Goal: Task Accomplishment & Management: Complete application form

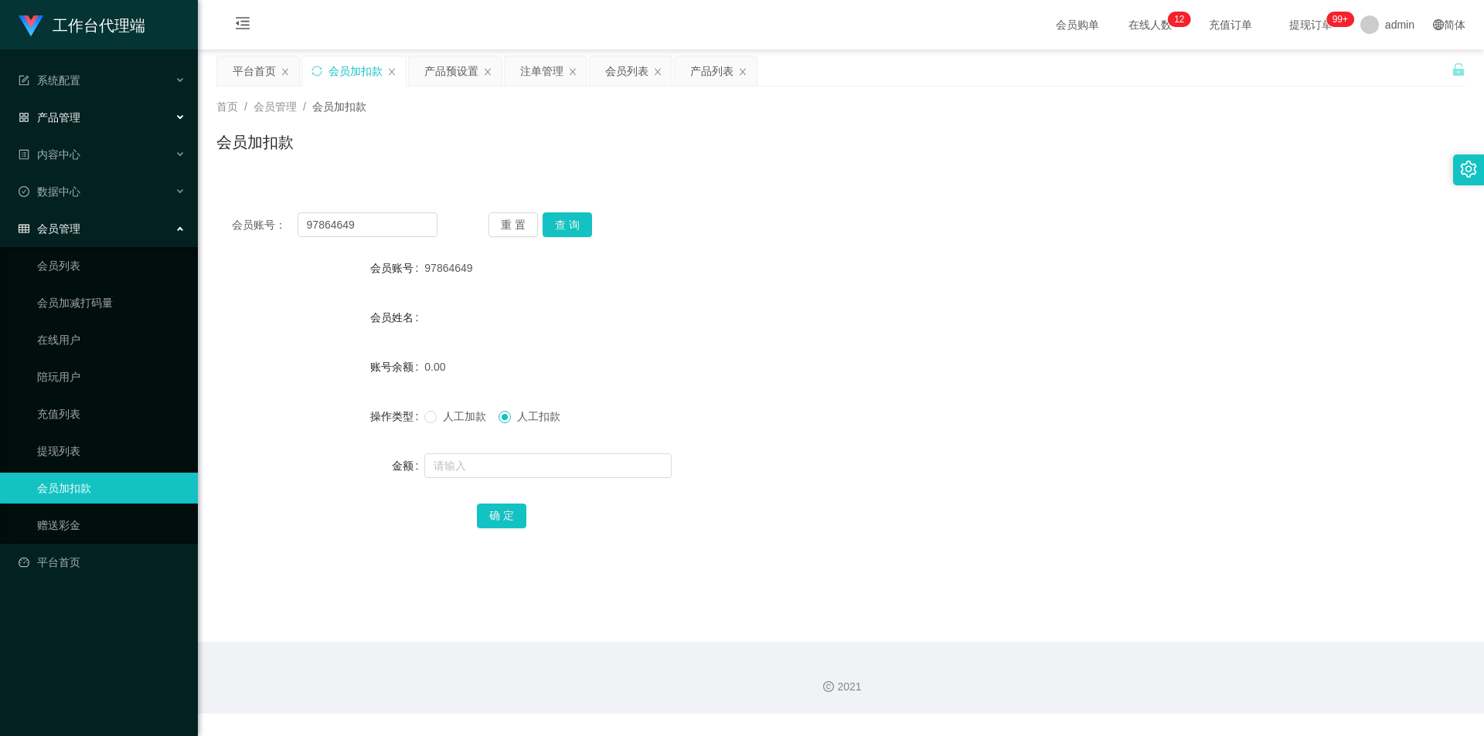
drag, startPoint x: 76, startPoint y: 114, endPoint x: 104, endPoint y: 132, distance: 33.7
click at [76, 114] on span "产品管理" at bounding box center [50, 117] width 62 height 12
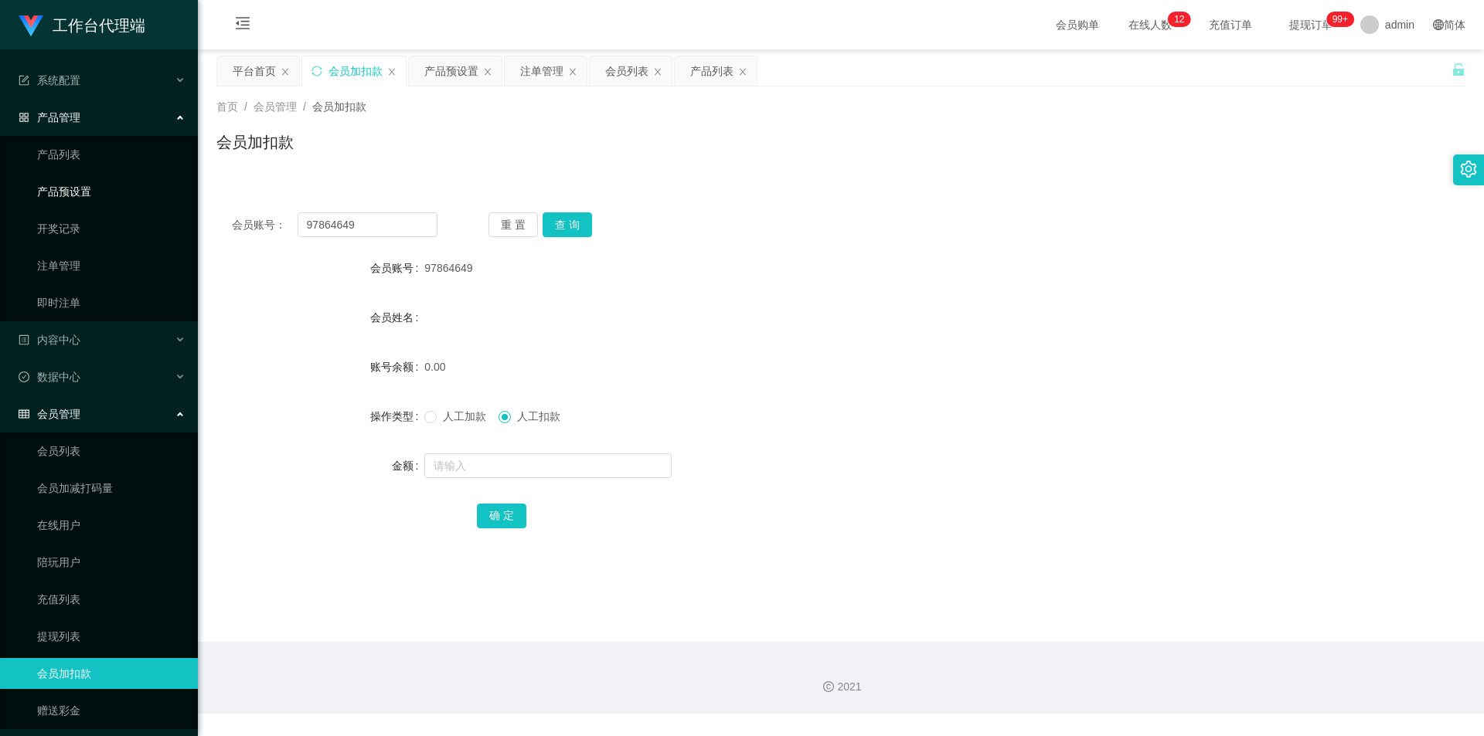
click at [75, 182] on link "产品预设置" at bounding box center [111, 191] width 148 height 31
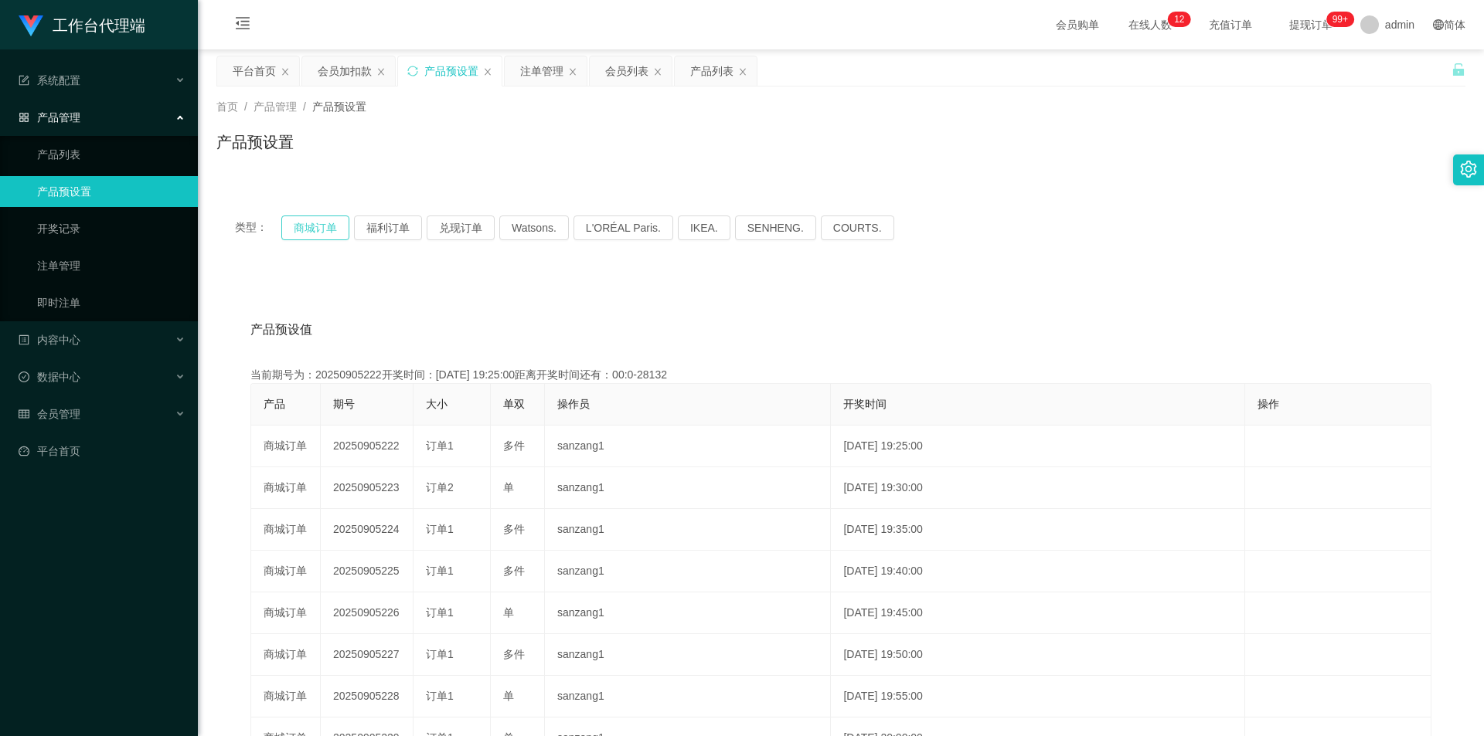
click at [328, 233] on button "商城订单" at bounding box center [315, 228] width 68 height 25
click at [330, 223] on button "商城订单" at bounding box center [315, 228] width 68 height 25
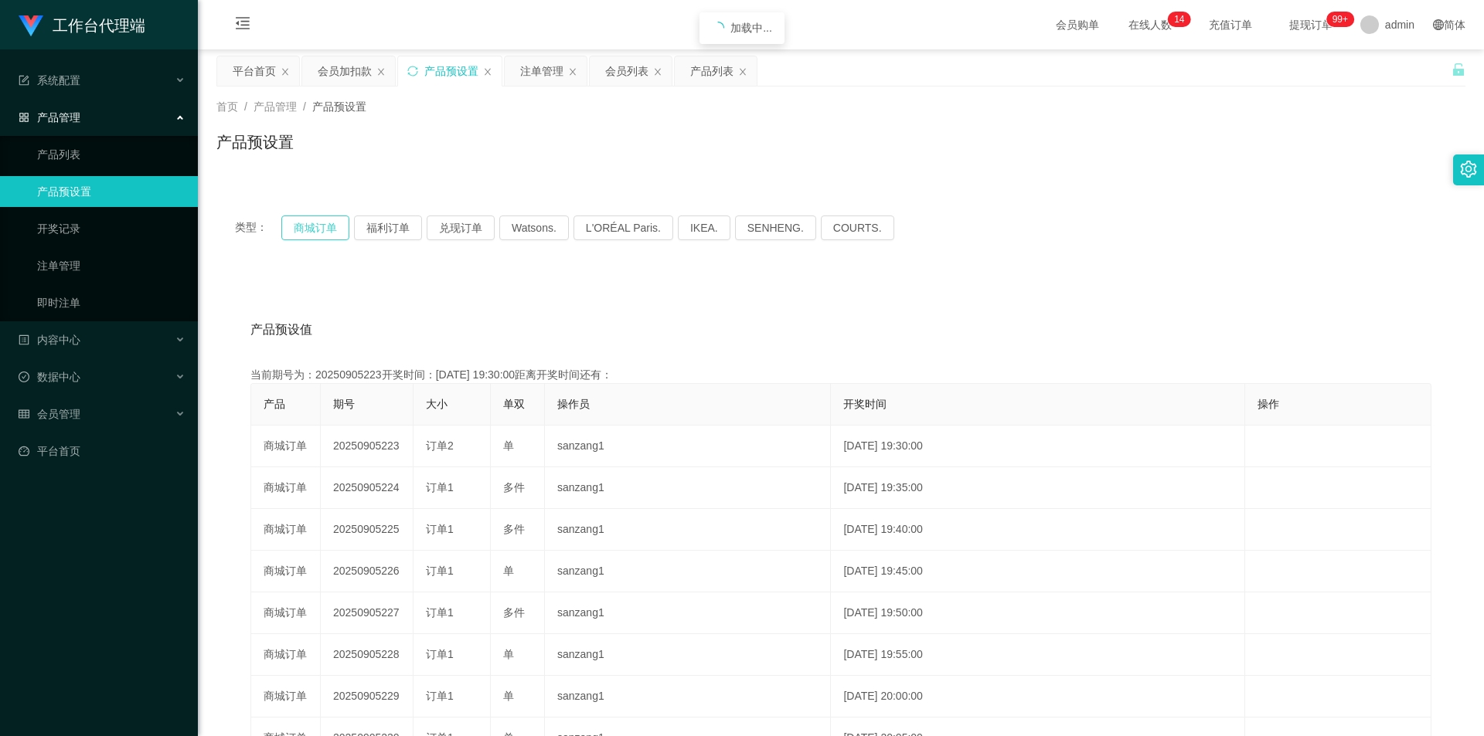
click at [330, 223] on button "商城订单" at bounding box center [315, 228] width 68 height 25
click at [130, 264] on link "注单管理" at bounding box center [111, 265] width 148 height 31
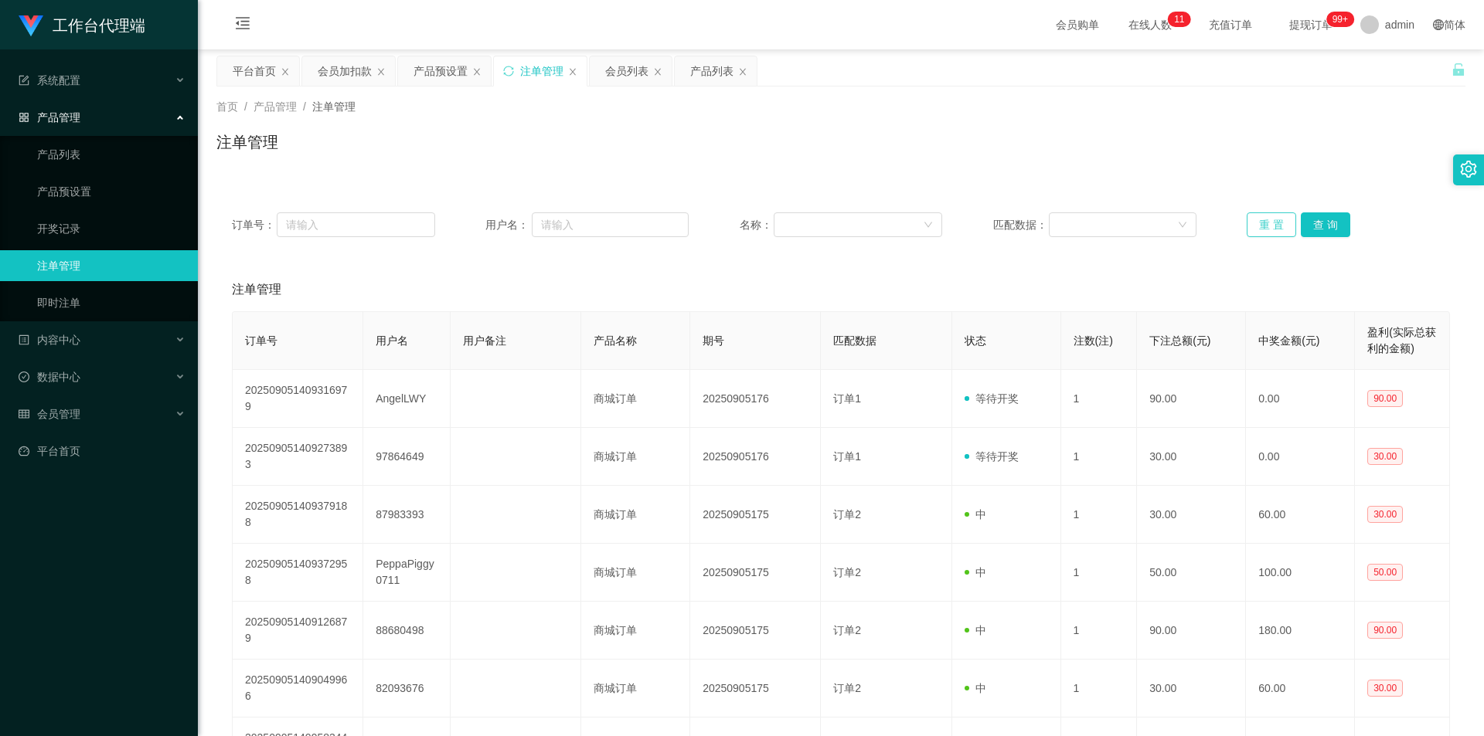
click at [1247, 225] on button "重 置" at bounding box center [1271, 225] width 49 height 25
click at [83, 412] on div "会员管理" at bounding box center [99, 414] width 198 height 31
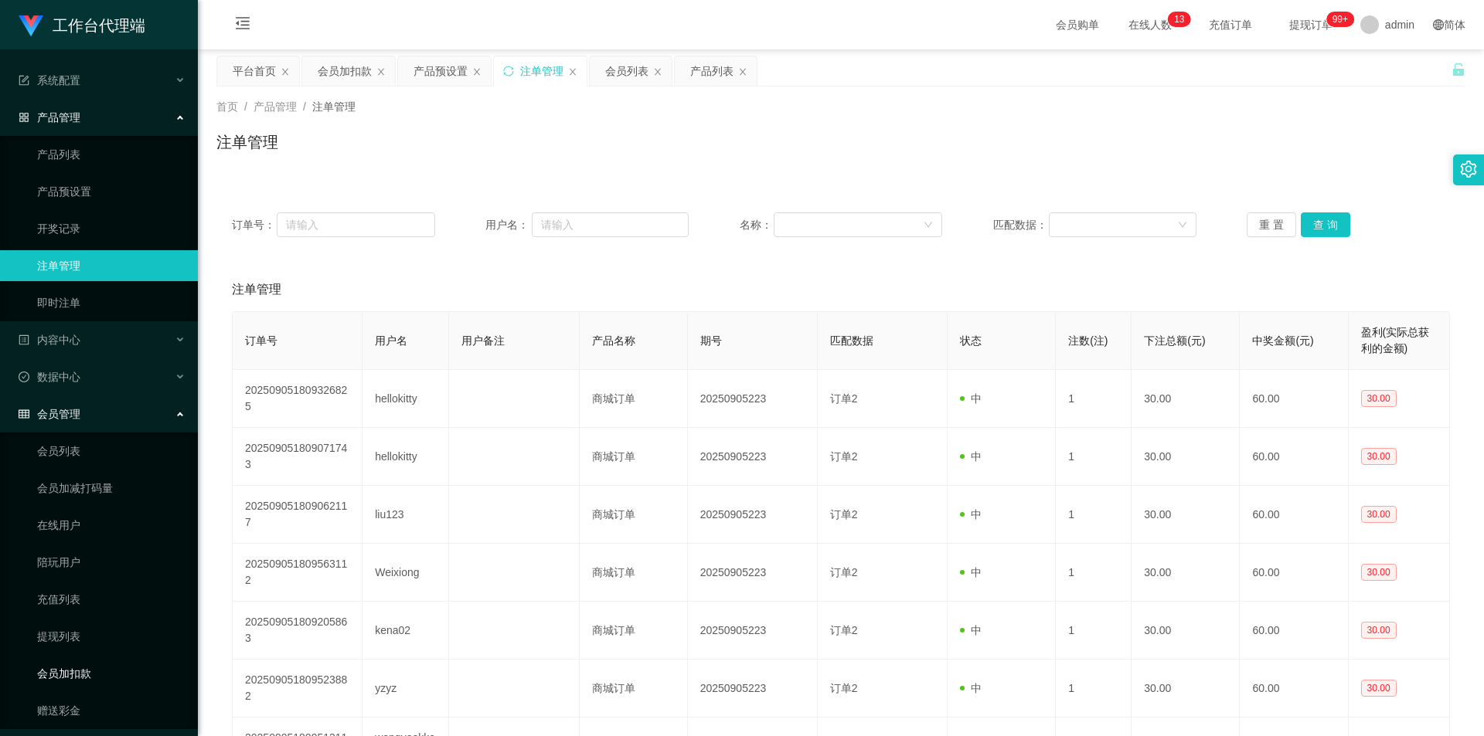
click at [78, 665] on link "会员加扣款" at bounding box center [111, 673] width 148 height 31
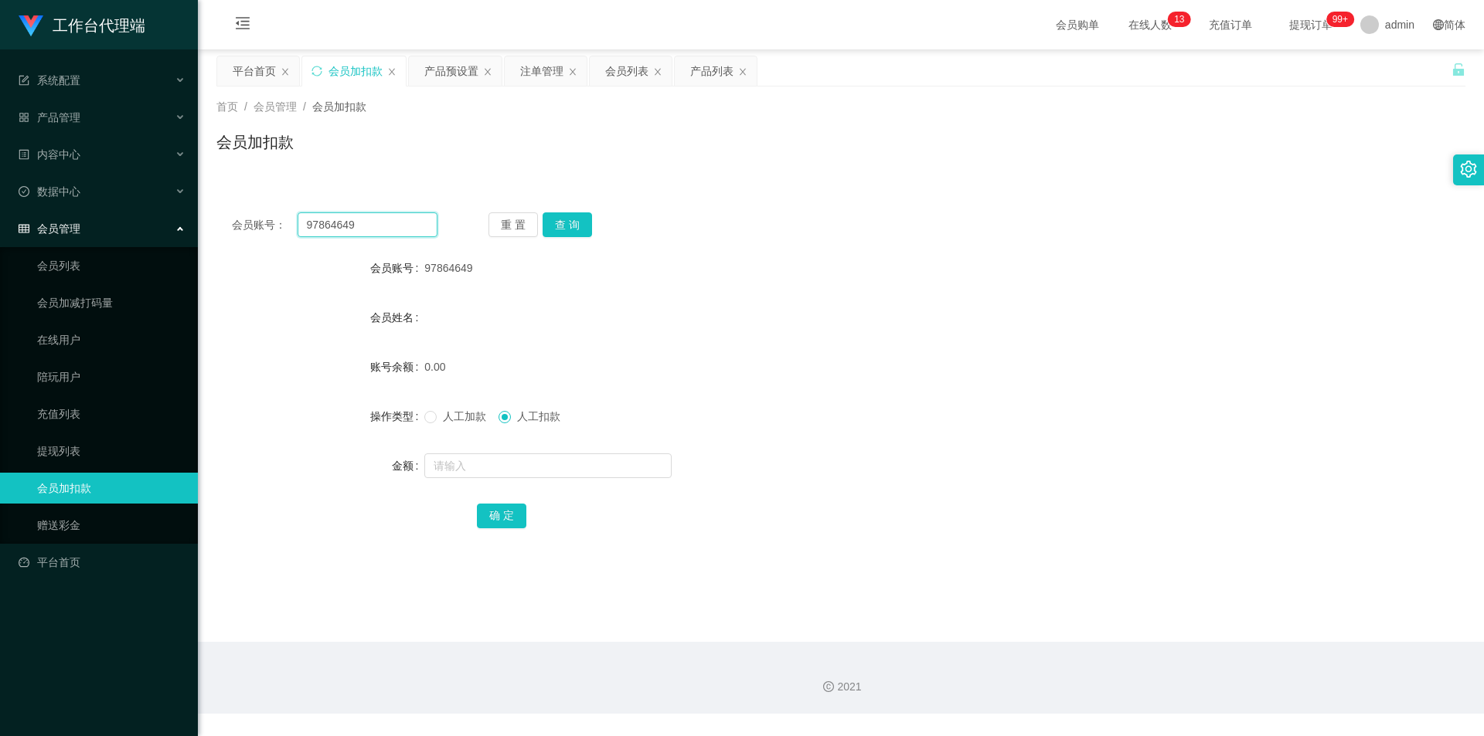
click at [366, 229] on input "97864649" at bounding box center [368, 225] width 140 height 25
paste input "hellokitty"
type input "hellokitty"
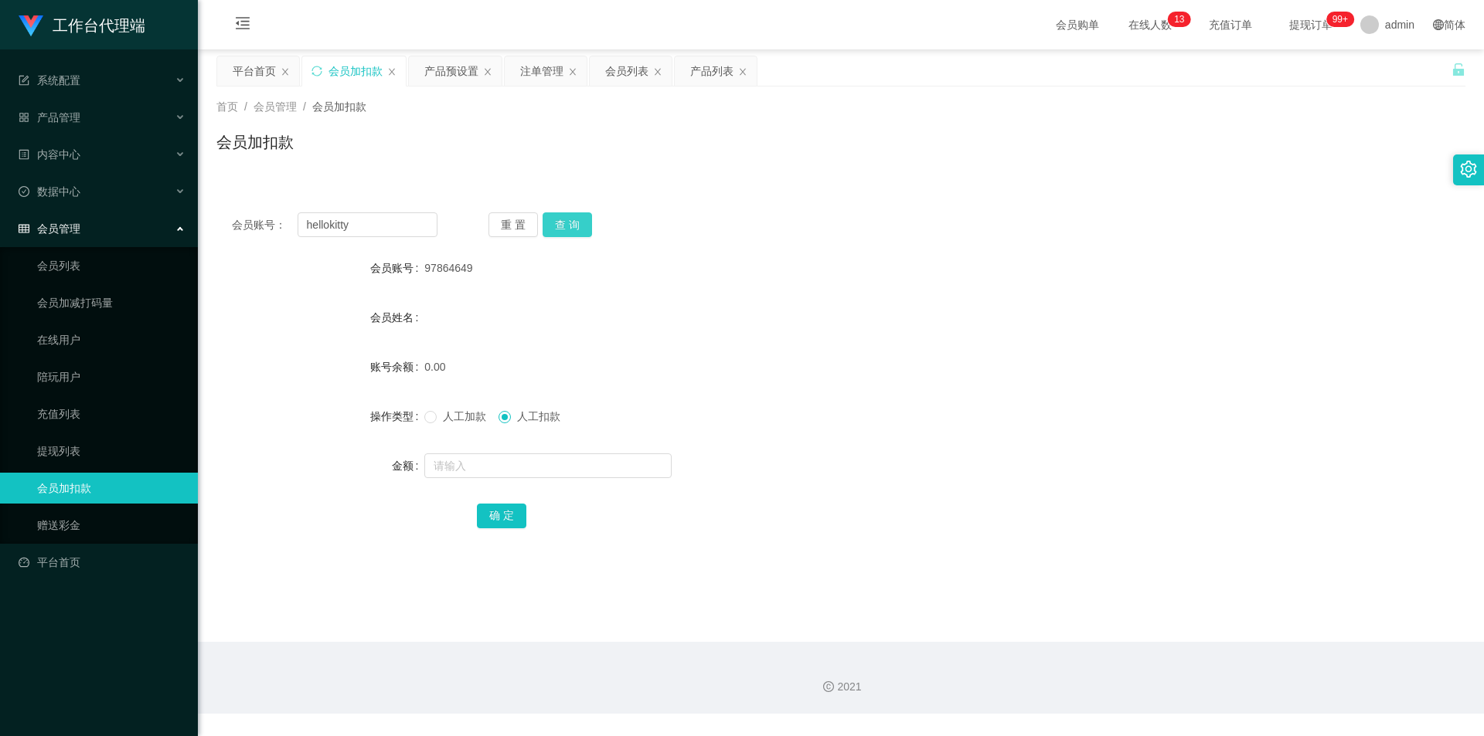
click at [571, 227] on button "查 询" at bounding box center [567, 225] width 49 height 25
click at [564, 470] on input "text" at bounding box center [547, 466] width 247 height 25
type input "30"
click at [506, 524] on button "确 定" at bounding box center [501, 516] width 49 height 25
click at [450, 417] on span "人工加款" at bounding box center [465, 416] width 56 height 12
